Goal: Task Accomplishment & Management: Manage account settings

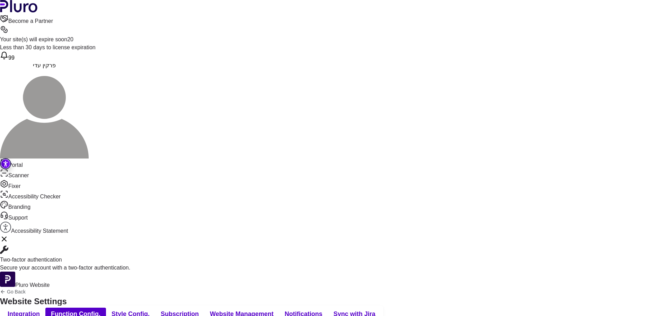
scroll to position [322, 0]
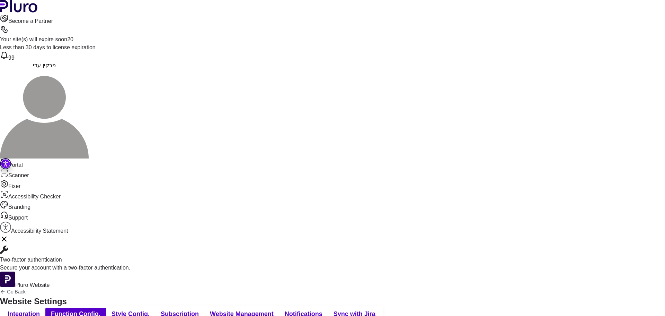
scroll to position [260, 0]
